Goal: Information Seeking & Learning: Understand process/instructions

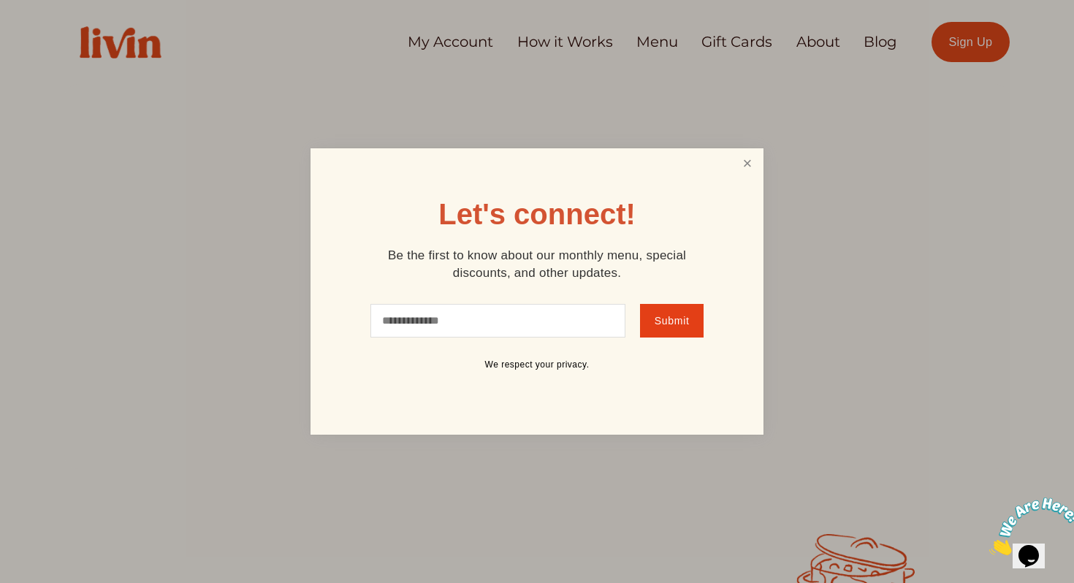
click at [742, 176] on link "Close" at bounding box center [747, 163] width 28 height 27
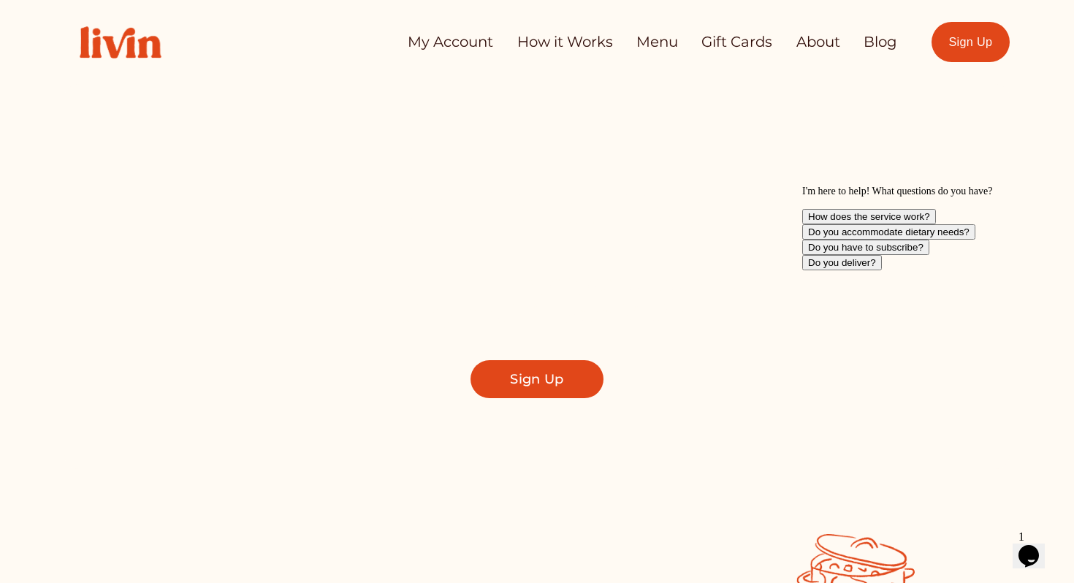
click at [568, 38] on link "How it Works" at bounding box center [565, 42] width 96 height 29
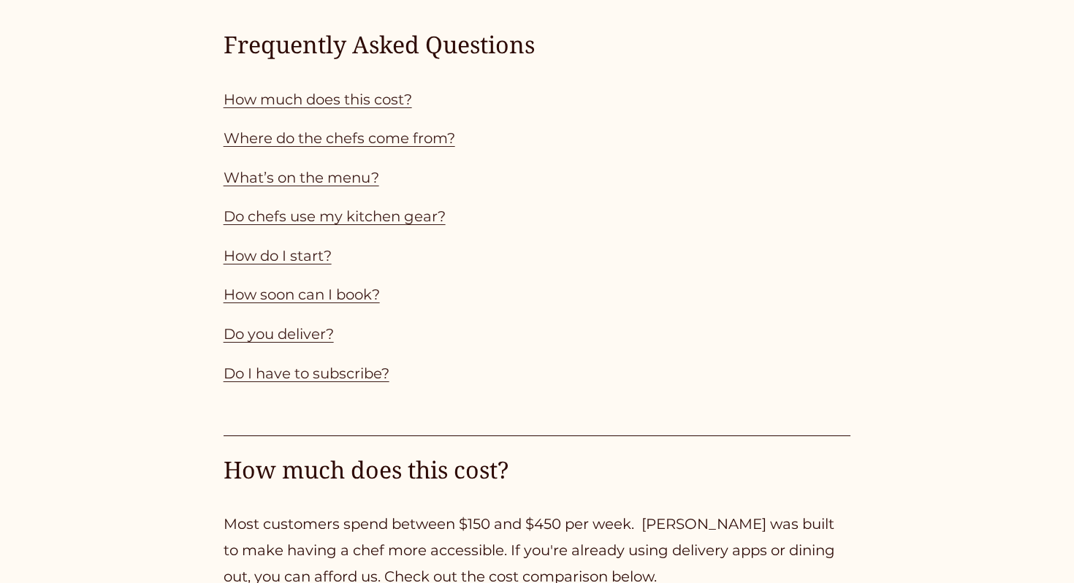
scroll to position [1349, 0]
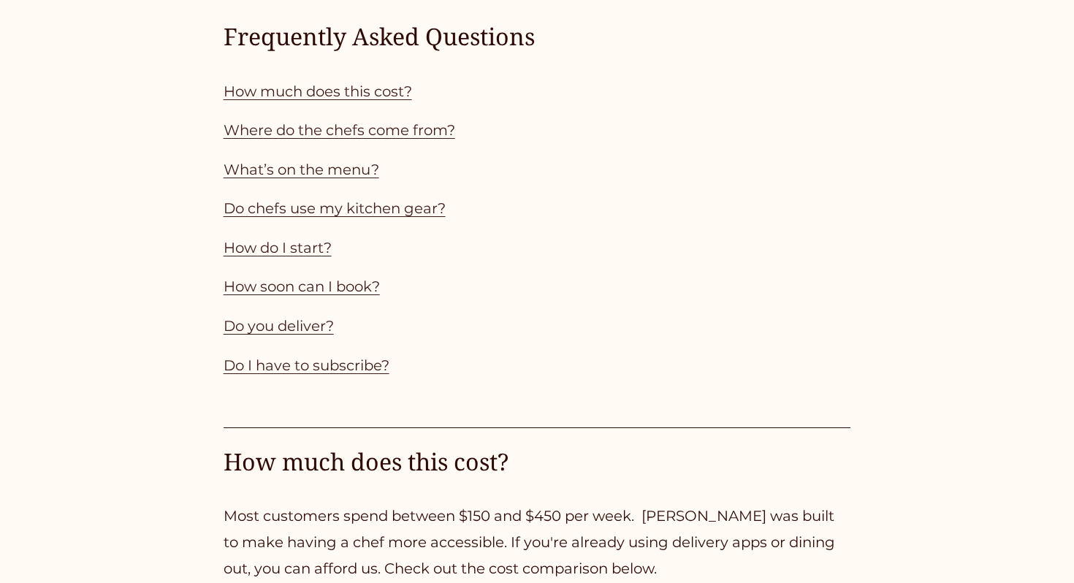
click at [336, 87] on link "How much does this cost?" at bounding box center [318, 92] width 188 height 18
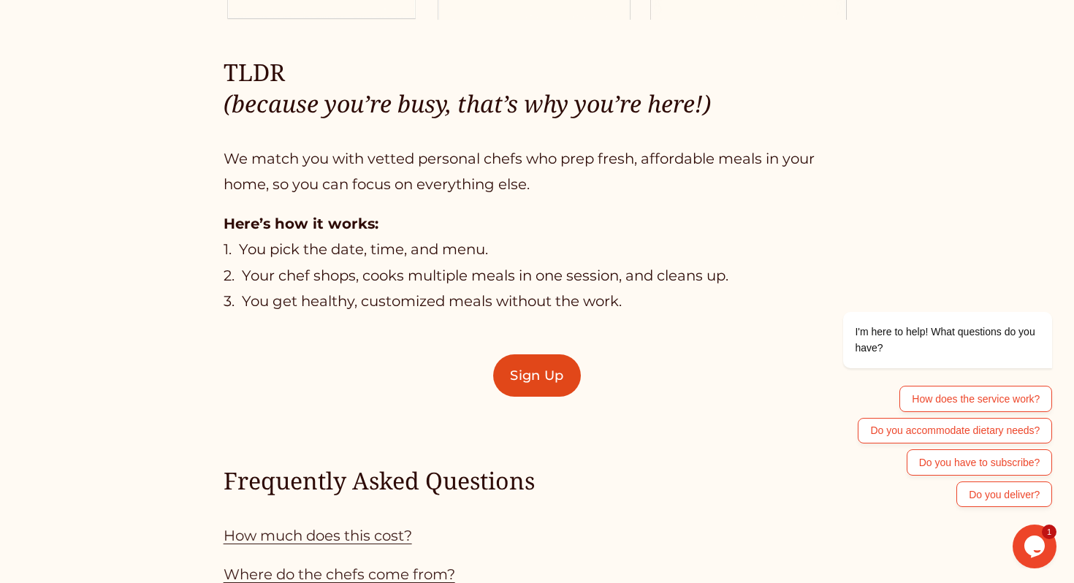
scroll to position [907, 0]
